Goal: Navigation & Orientation: Find specific page/section

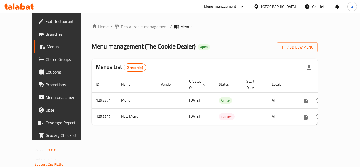
drag, startPoint x: 286, startPoint y: 0, endPoint x: 244, endPoint y: 32, distance: 53.2
click at [244, 32] on div "Home / Restaurants management / Menus Menu management ( The Cookie Dealer ) Ope…" at bounding box center [205, 75] width 226 height 105
click at [133, 28] on span "Restaurants management" at bounding box center [144, 26] width 47 height 6
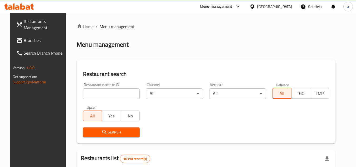
click at [24, 40] on span "Branches" at bounding box center [45, 40] width 42 height 6
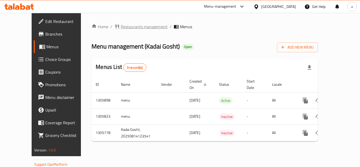
click at [136, 27] on span "Restaurants management" at bounding box center [144, 26] width 47 height 6
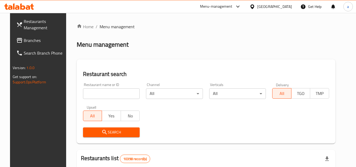
click at [26, 38] on span "Branches" at bounding box center [45, 40] width 42 height 6
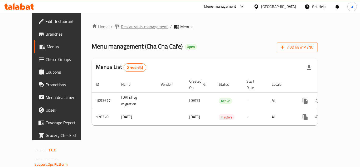
click at [123, 28] on span "Restaurants management" at bounding box center [144, 26] width 47 height 6
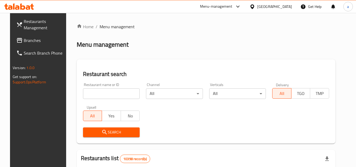
click at [30, 40] on span "Branches" at bounding box center [45, 40] width 42 height 6
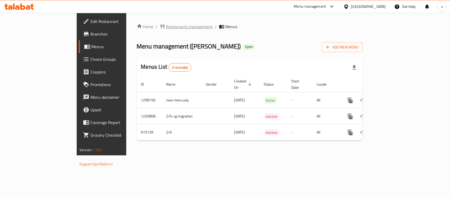
click at [166, 27] on span "Restaurants management" at bounding box center [189, 26] width 47 height 6
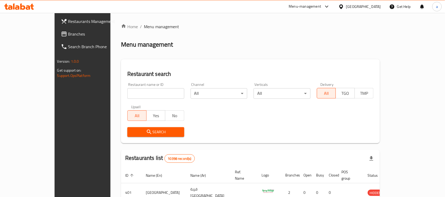
click at [68, 32] on span "Branches" at bounding box center [96, 34] width 56 height 6
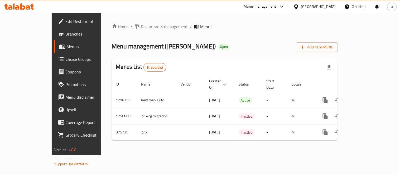
drag, startPoint x: 0, startPoint y: 0, endPoint x: 236, endPoint y: 104, distance: 257.5
click at [236, 104] on div "Home / Restaurants management / Menus Menu management ( Shaboon Biryani ) Open …" at bounding box center [225, 84] width 226 height 122
click at [141, 28] on span "Restaurants management" at bounding box center [164, 26] width 47 height 6
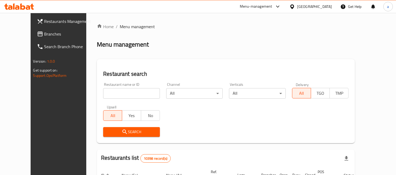
click at [44, 34] on span "Branches" at bounding box center [68, 34] width 48 height 6
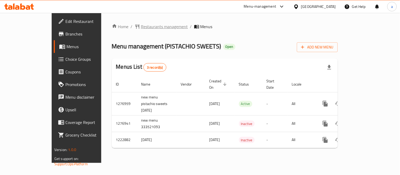
click at [141, 29] on span "Restaurants management" at bounding box center [164, 26] width 47 height 6
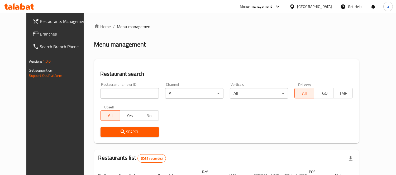
click at [320, 6] on div "[GEOGRAPHIC_DATA]" at bounding box center [314, 7] width 35 height 6
click at [40, 37] on span "Branches" at bounding box center [64, 34] width 48 height 6
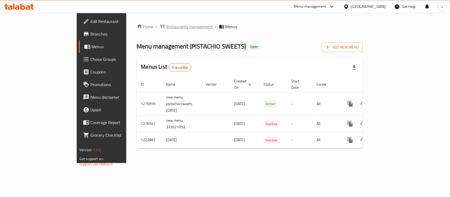
click at [166, 30] on span "Restaurants management" at bounding box center [189, 26] width 47 height 6
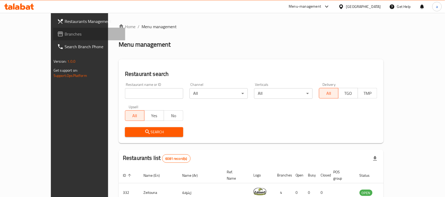
click at [65, 35] on span "Branches" at bounding box center [93, 34] width 56 height 6
